Goal: Navigation & Orientation: Find specific page/section

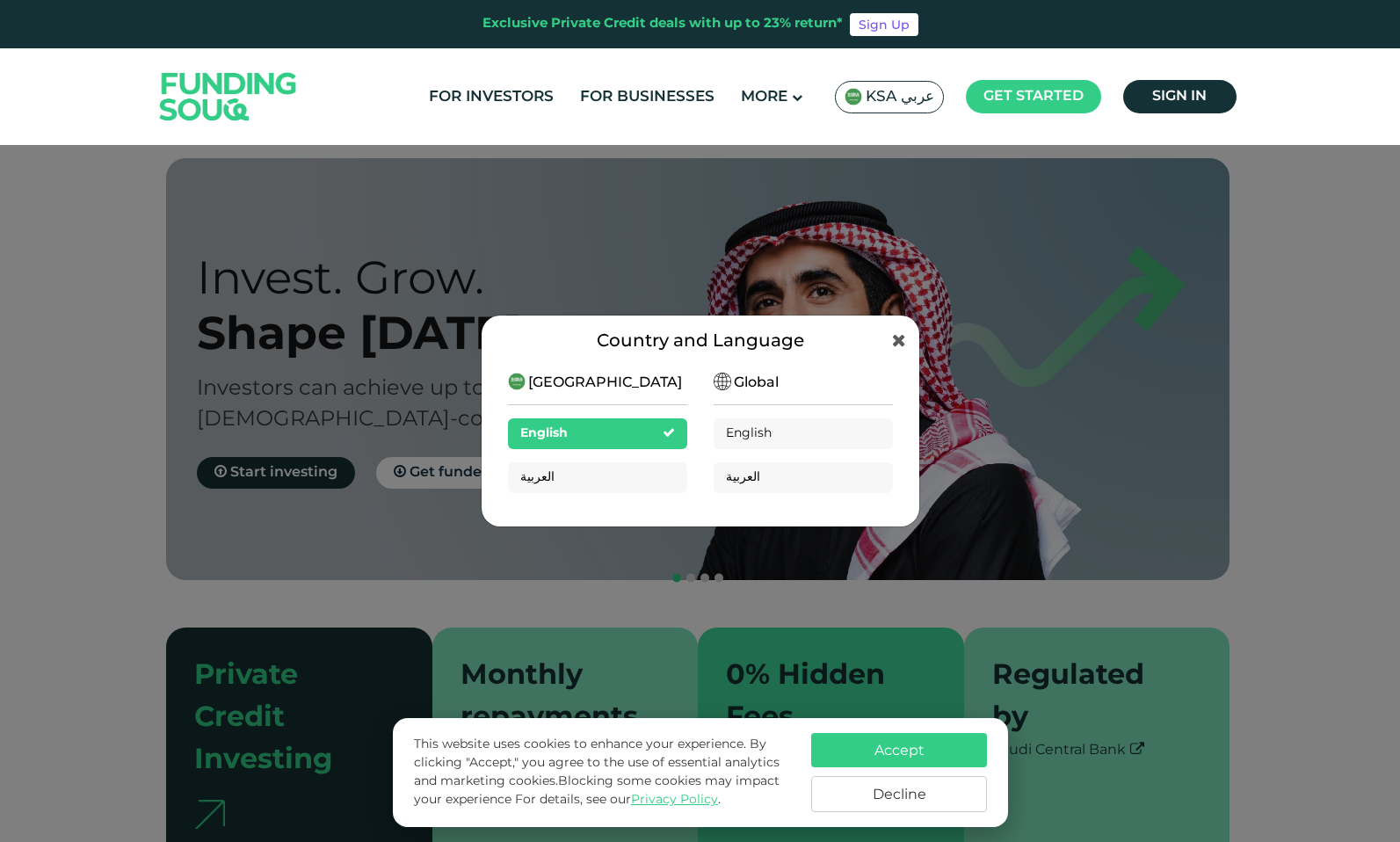
click at [902, 101] on span "KSA عربي" at bounding box center [900, 97] width 69 height 20
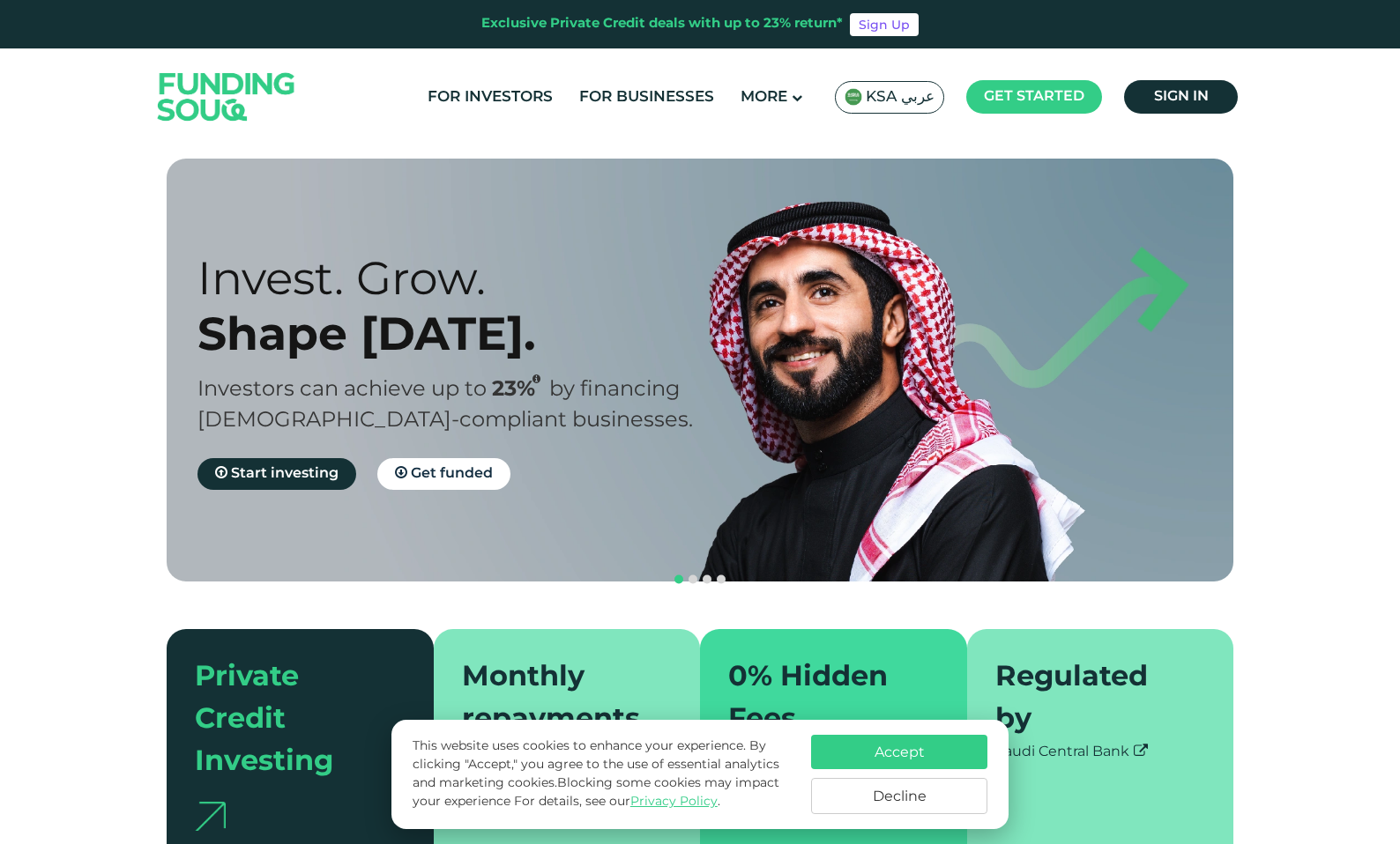
click at [895, 97] on span "KSA عربي" at bounding box center [900, 97] width 69 height 20
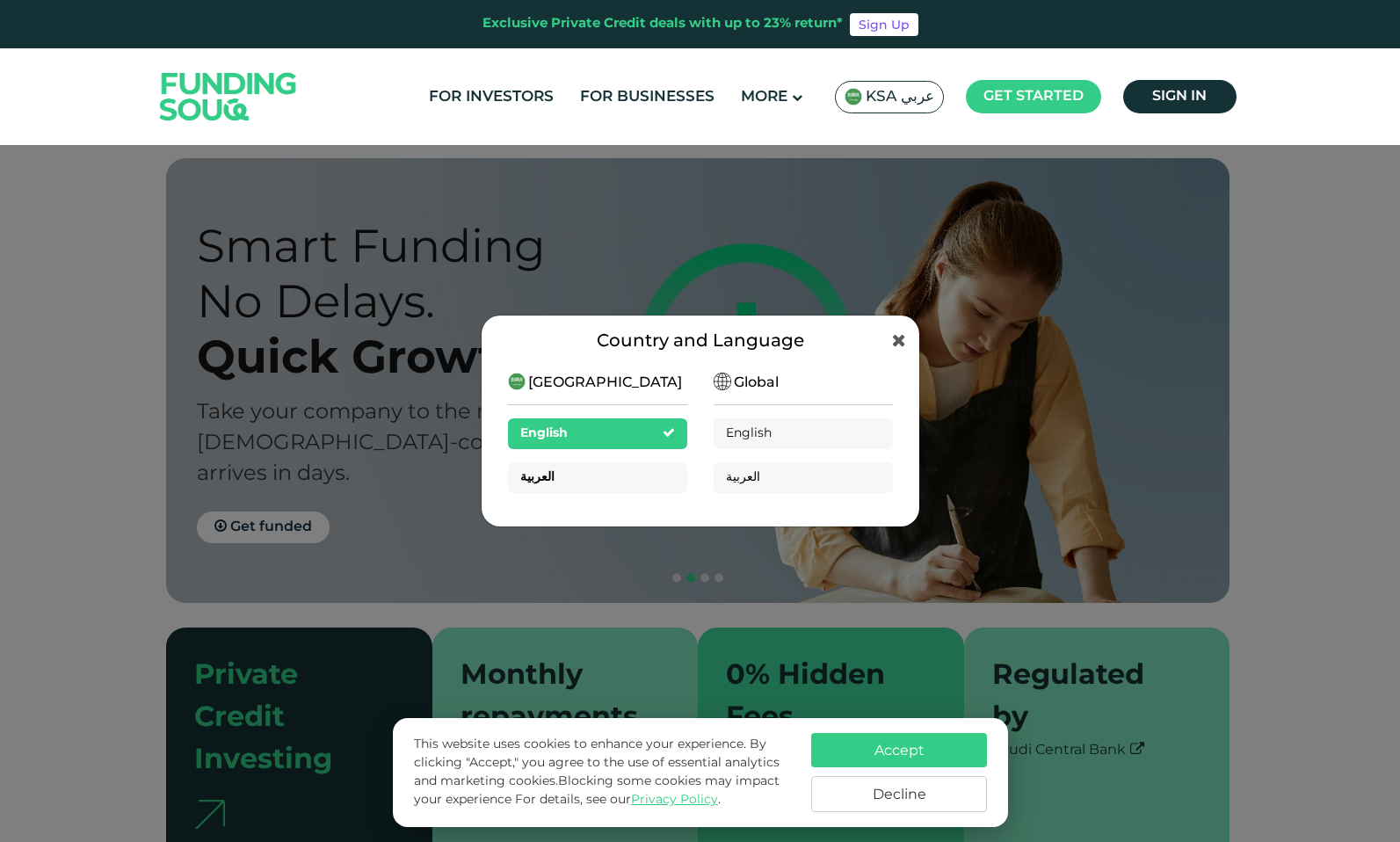
click at [634, 485] on div "العربية" at bounding box center [597, 477] width 179 height 31
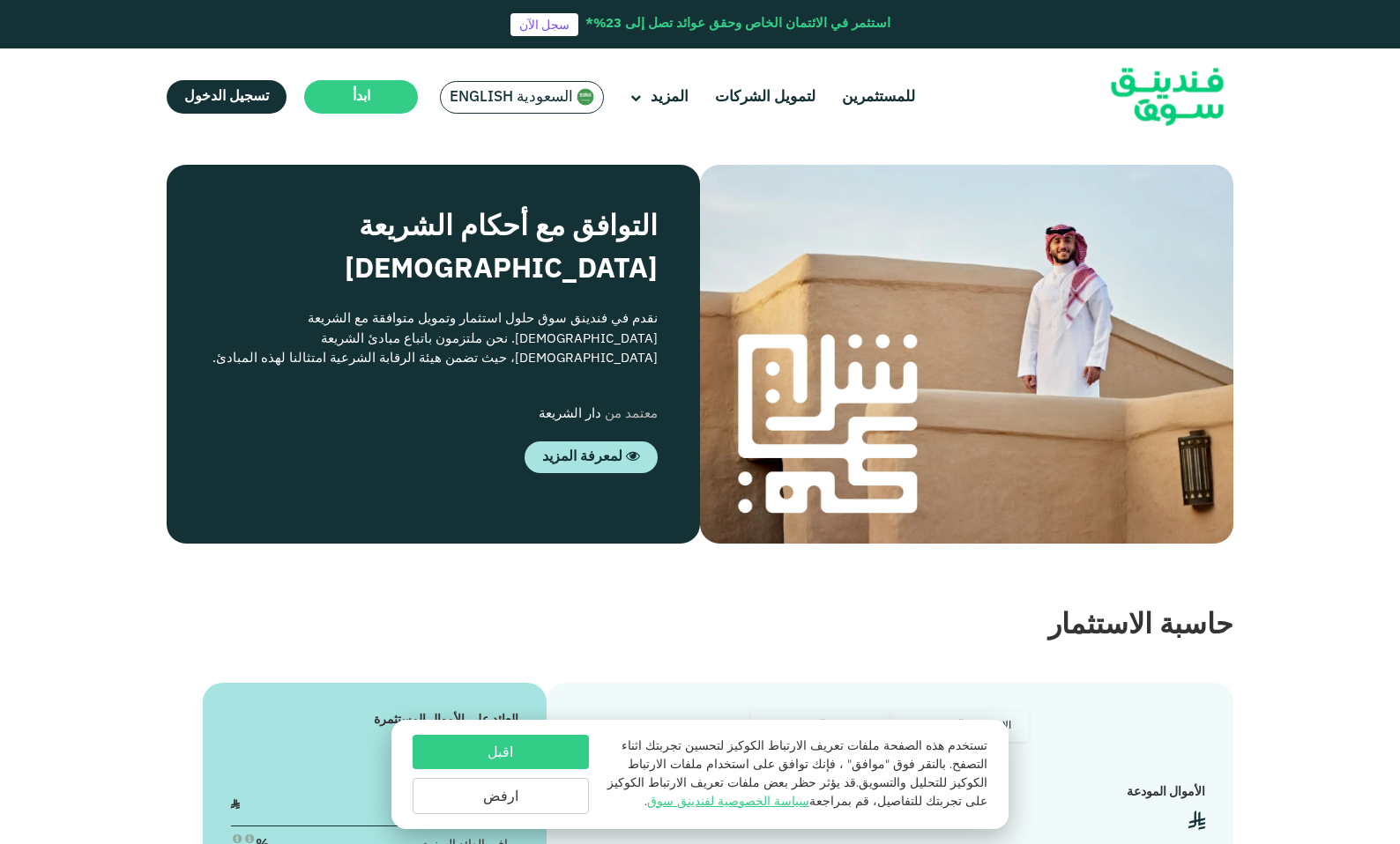
scroll to position [1564, 0]
